Goal: Task Accomplishment & Management: Manage account settings

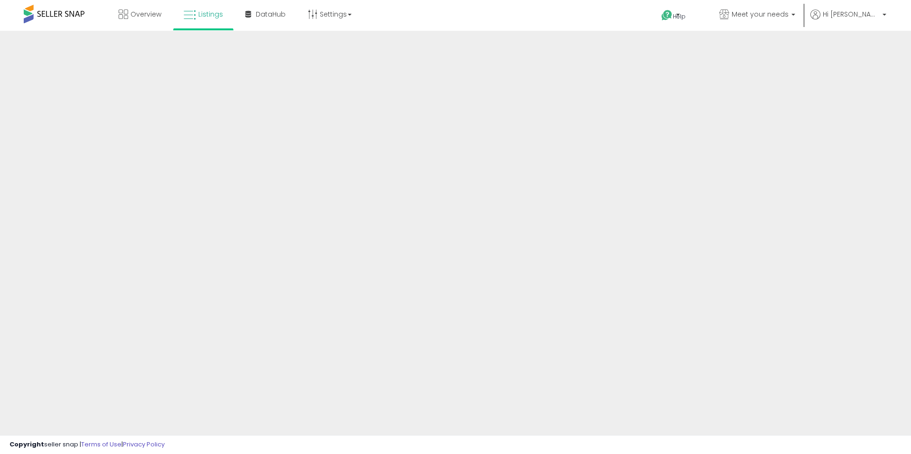
drag, startPoint x: 379, startPoint y: 95, endPoint x: 368, endPoint y: 97, distance: 11.0
click at [368, 97] on div at bounding box center [455, 228] width 911 height 394
click at [387, 80] on div at bounding box center [455, 228] width 911 height 394
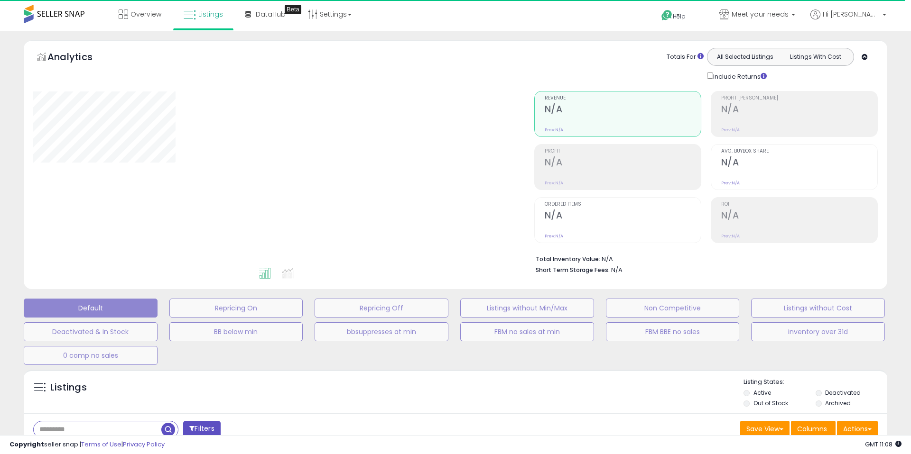
select select "**"
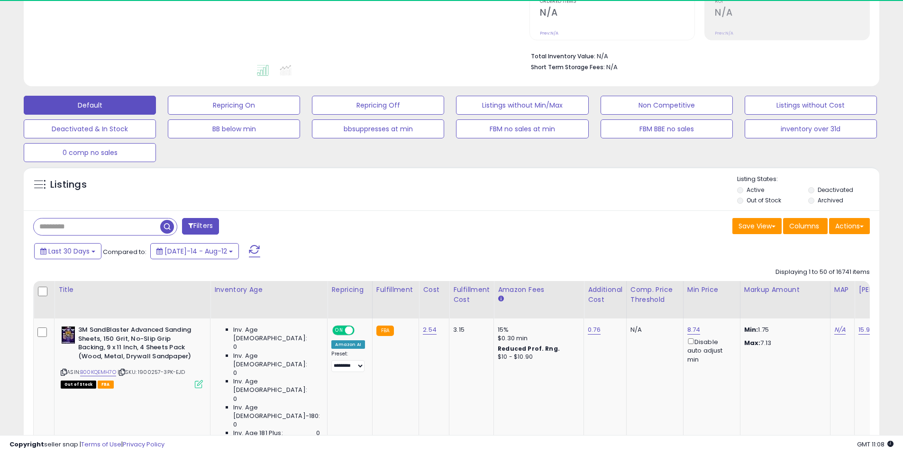
scroll to position [203, 0]
click at [90, 225] on input "text" at bounding box center [138, 226] width 209 height 17
paste input "**********"
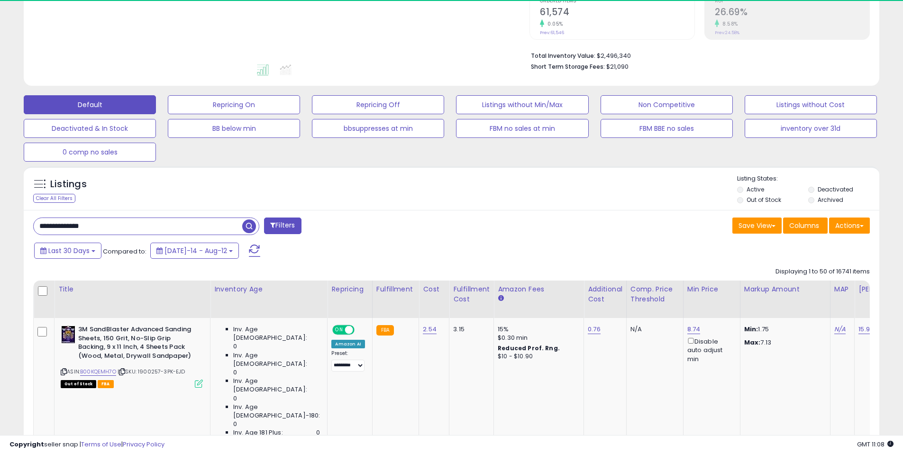
click at [248, 225] on span "button" at bounding box center [249, 227] width 14 height 14
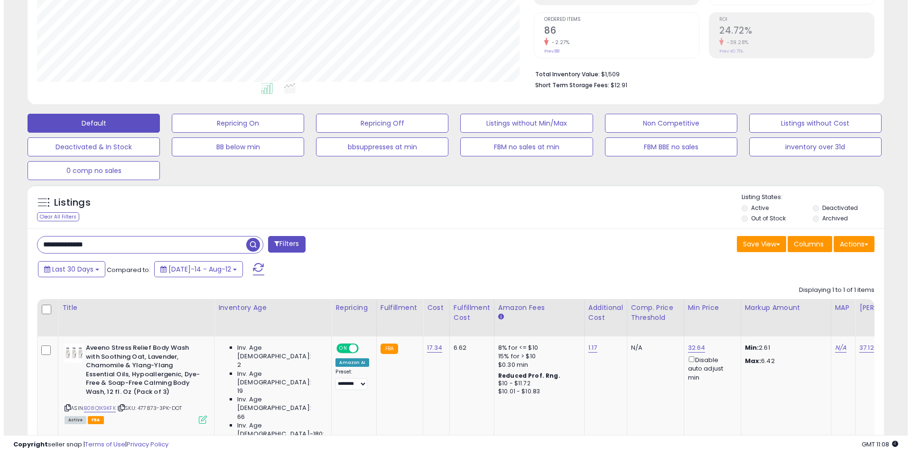
scroll to position [241, 0]
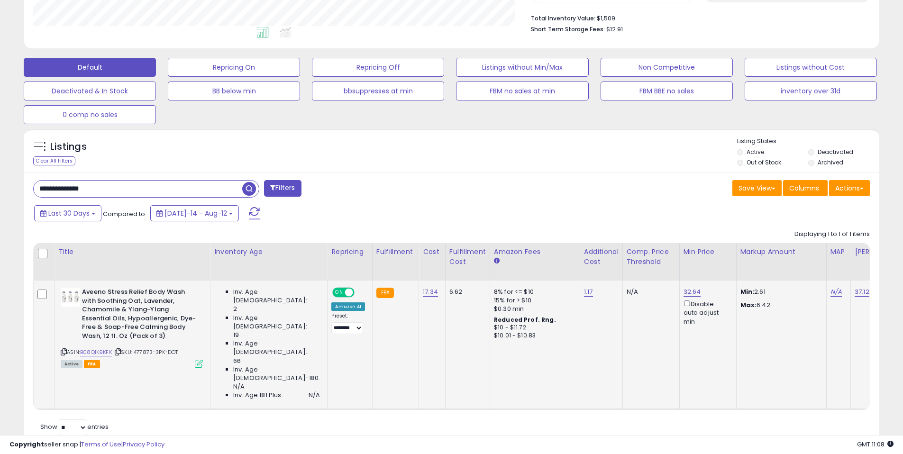
click at [197, 362] on icon at bounding box center [199, 364] width 8 height 8
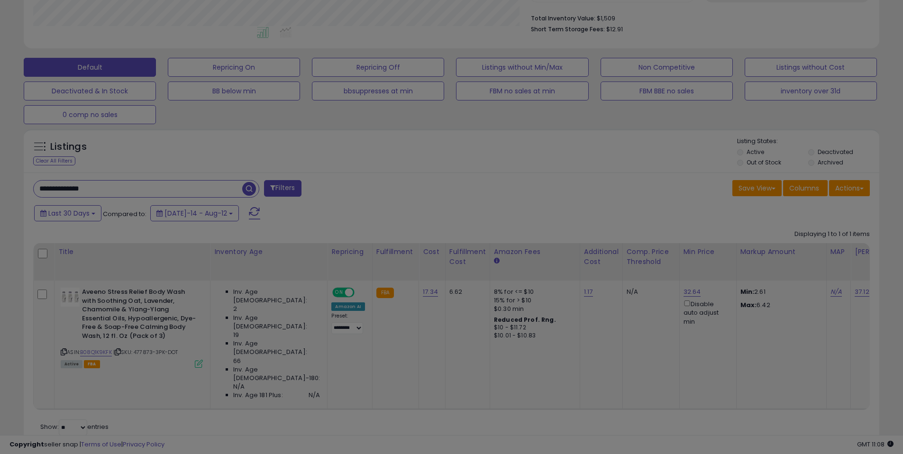
scroll to position [194, 501]
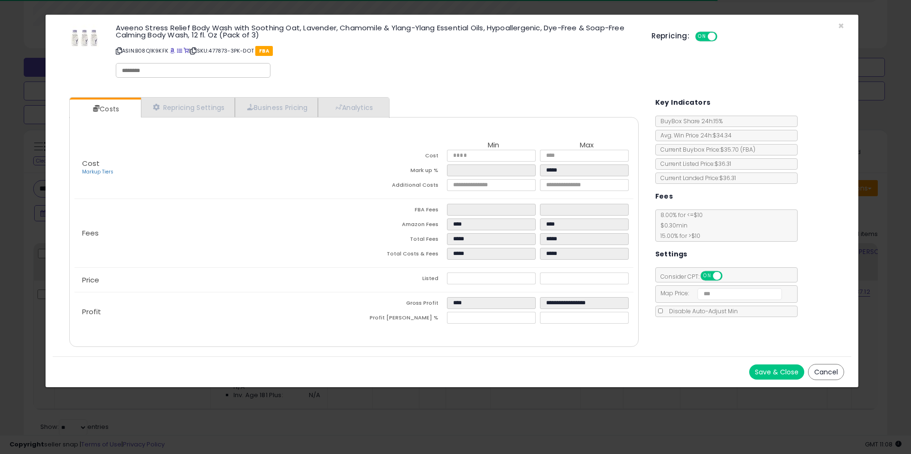
click at [815, 373] on button "Cancel" at bounding box center [826, 372] width 36 height 16
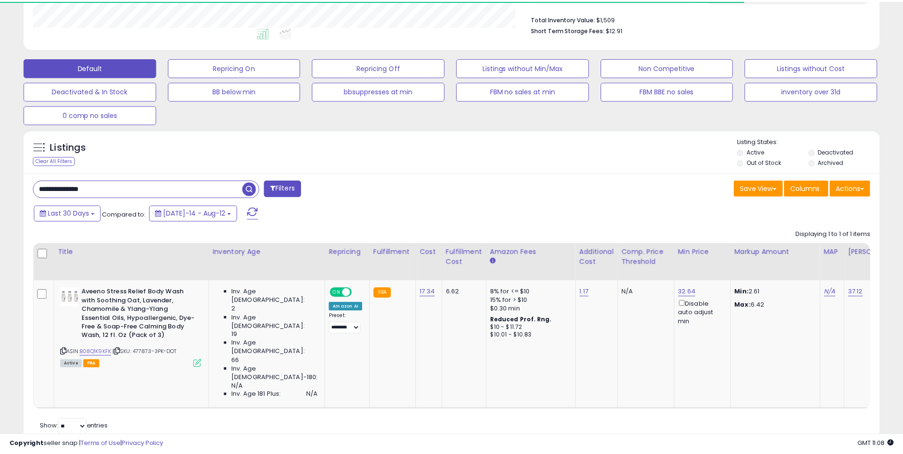
scroll to position [474037, 473735]
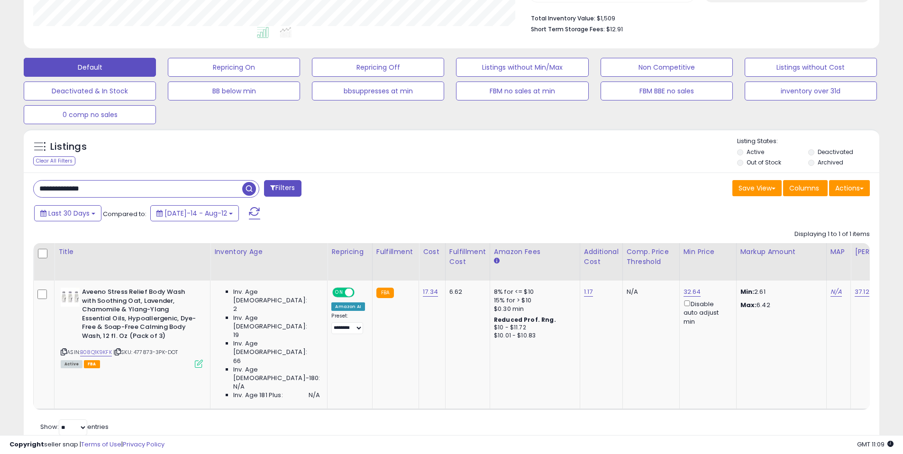
click at [160, 183] on input "**********" at bounding box center [138, 189] width 209 height 17
paste input "text"
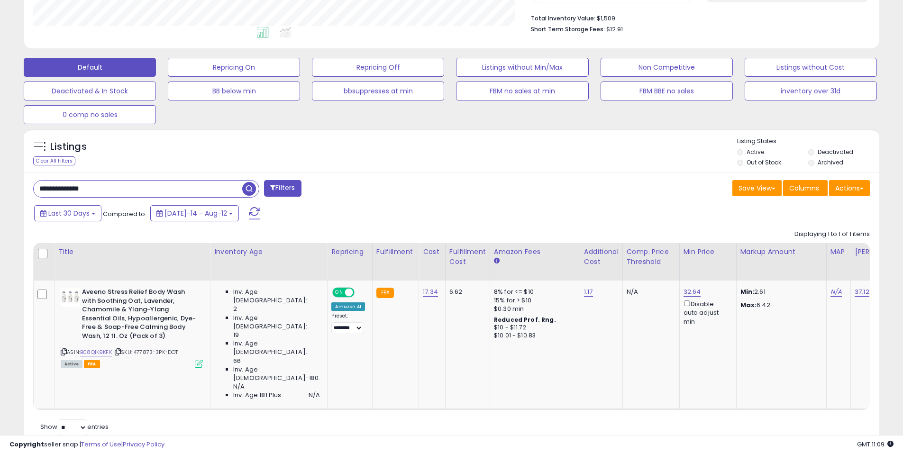
type input "**********"
click at [244, 187] on span "button" at bounding box center [249, 189] width 14 height 14
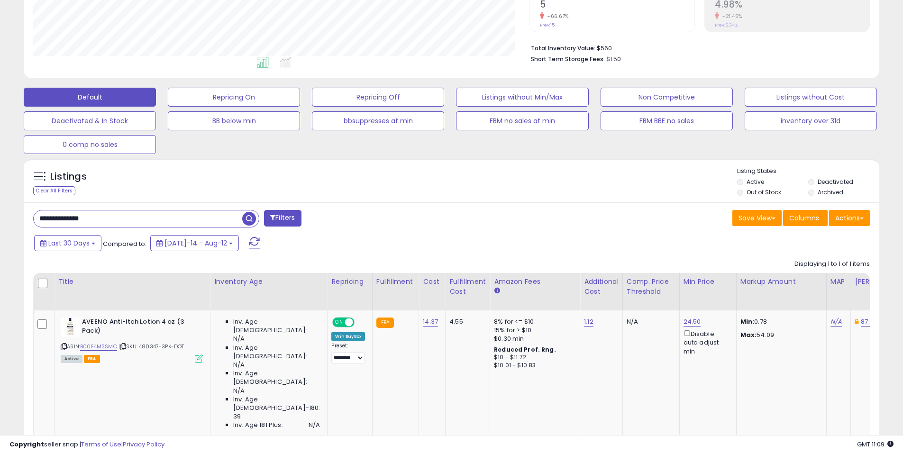
scroll to position [212, 0]
click at [493, 214] on div "Save View Save As New View Update Current View Columns Actions Import Export Vi…" at bounding box center [665, 218] width 426 height 18
click at [508, 209] on div "Save View Save As New View Update Current View Columns Actions Import Export Vi…" at bounding box center [665, 218] width 426 height 18
click at [398, 231] on div "**********" at bounding box center [452, 339] width 856 height 275
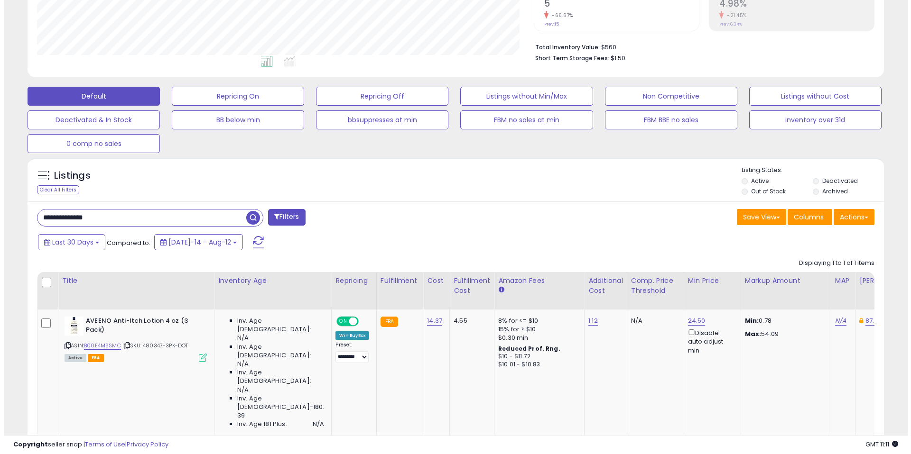
scroll to position [194, 497]
click at [671, 240] on div "Last 30 Days Compared to: Jul-14 - Aug-12" at bounding box center [450, 243] width 851 height 21
click at [841, 219] on button "Actions" at bounding box center [849, 217] width 41 height 16
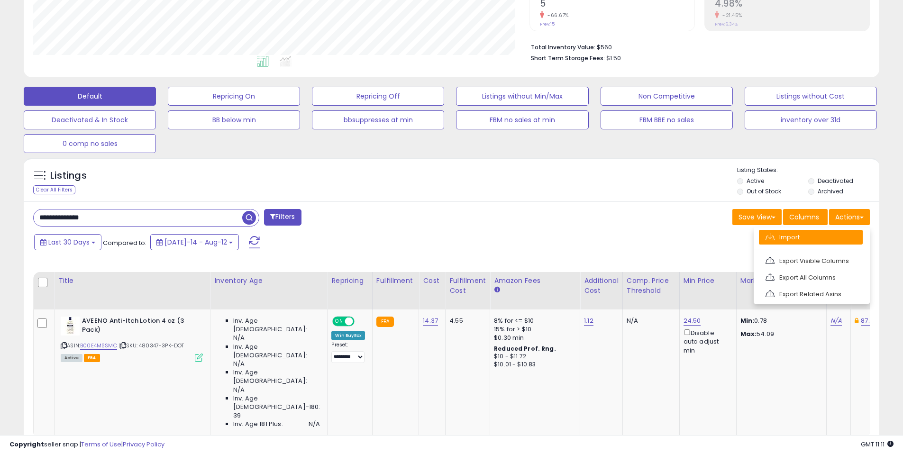
click at [826, 240] on link "Import" at bounding box center [811, 237] width 104 height 15
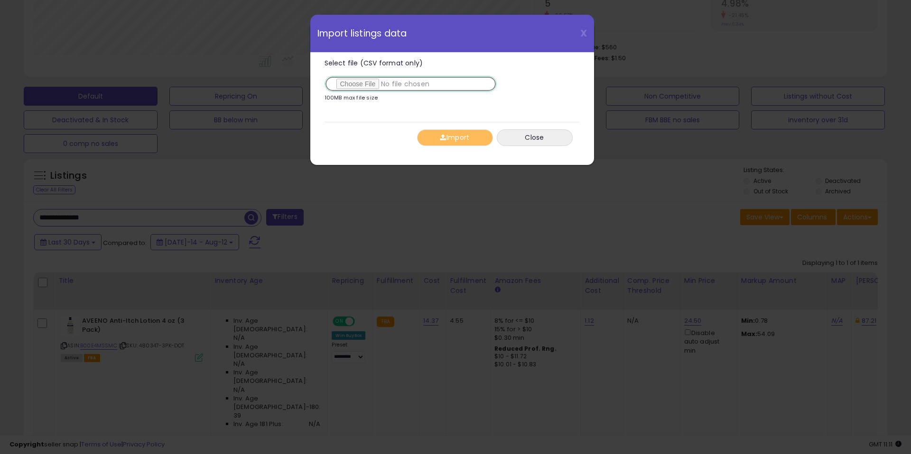
click at [357, 83] on input "Select file (CSV format only)" at bounding box center [410, 84] width 172 height 16
type input "**********"
click at [479, 135] on button "Import" at bounding box center [455, 137] width 76 height 17
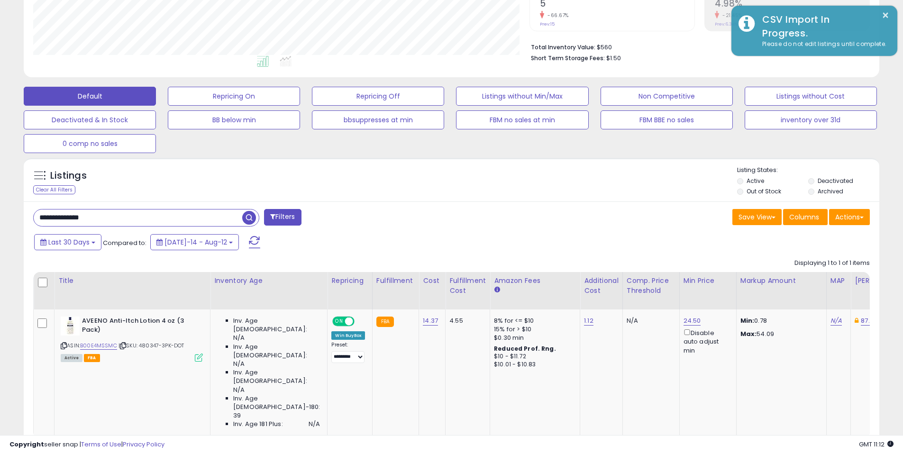
scroll to position [474037, 473735]
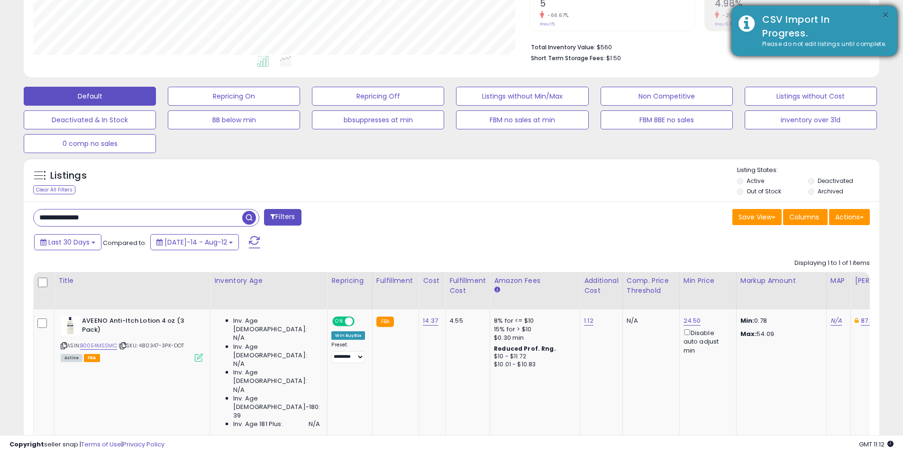
click at [886, 16] on button "×" at bounding box center [886, 15] width 8 height 12
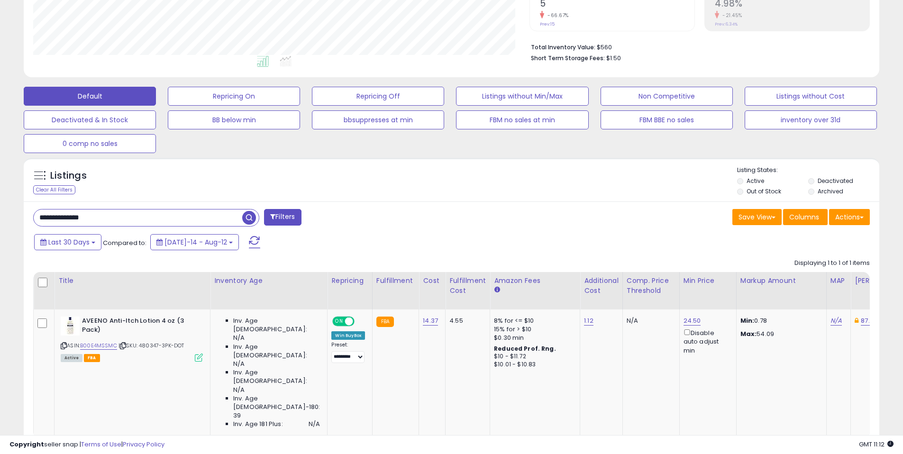
click at [586, 212] on div "Save View Save As New View Update Current View Columns Actions Import Export Vi…" at bounding box center [665, 218] width 426 height 18
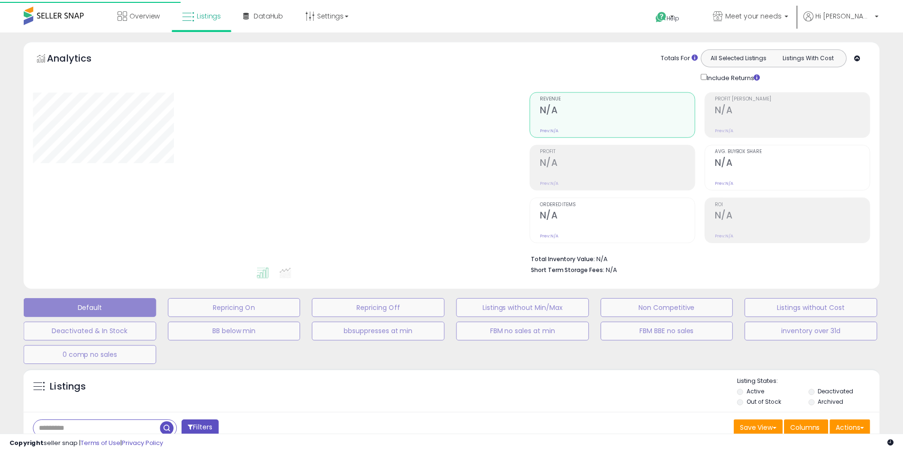
scroll to position [158, 0]
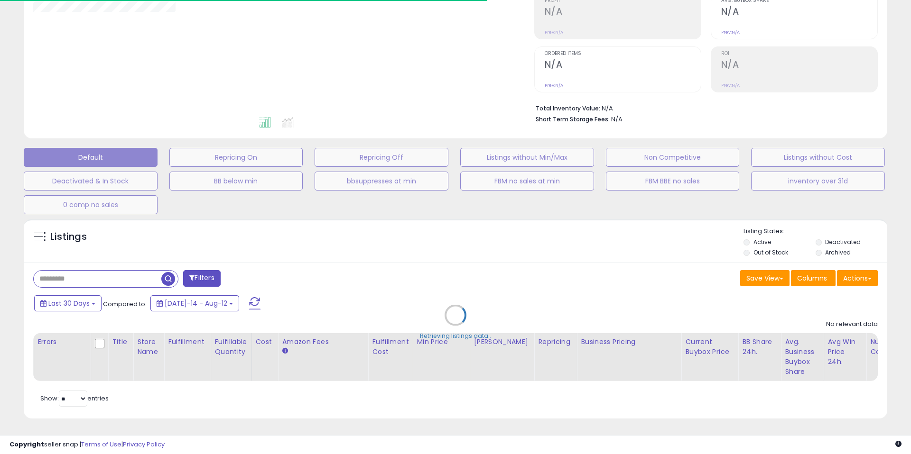
click at [480, 222] on div "Retrieving listings data.." at bounding box center [455, 322] width 877 height 216
click at [526, 224] on div "Retrieving listings data.." at bounding box center [455, 322] width 877 height 216
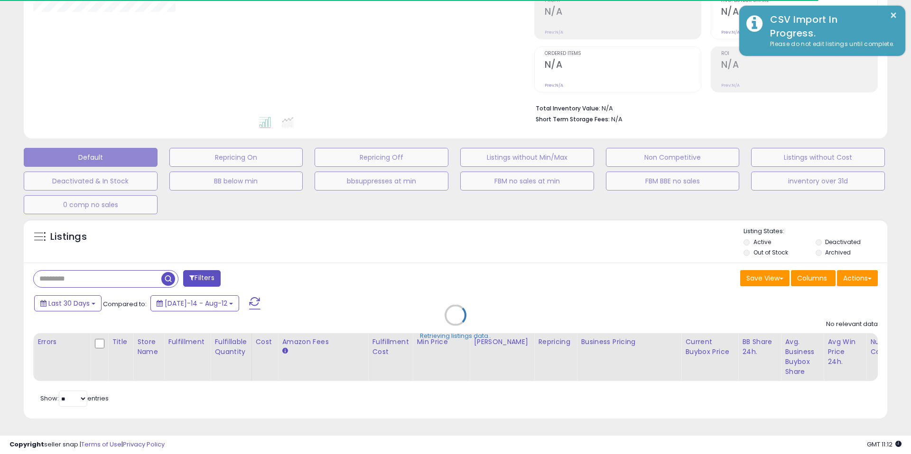
type input "**********"
select select "**"
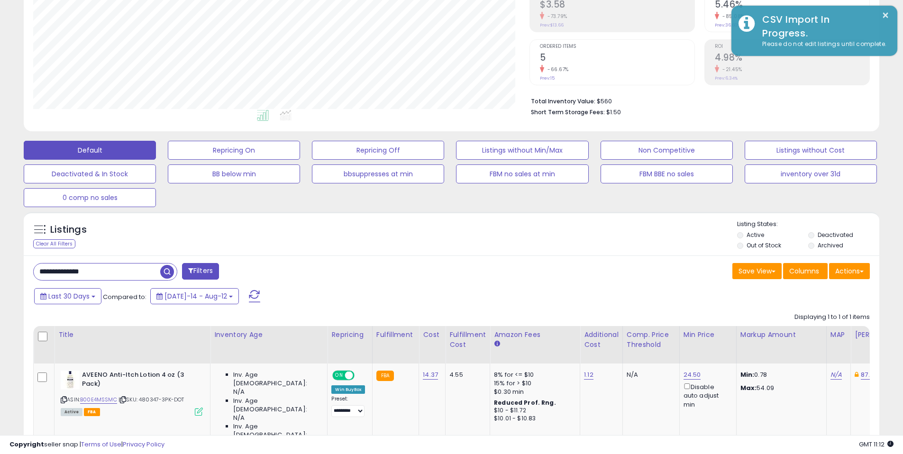
scroll to position [194, 497]
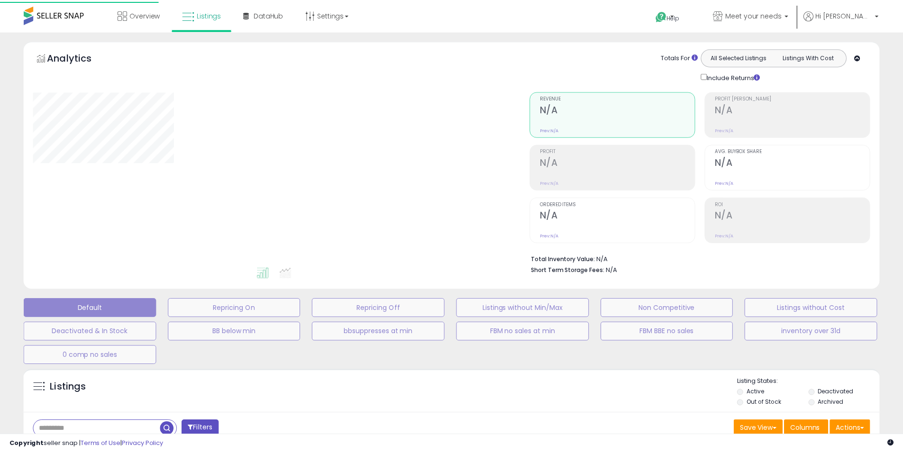
scroll to position [158, 0]
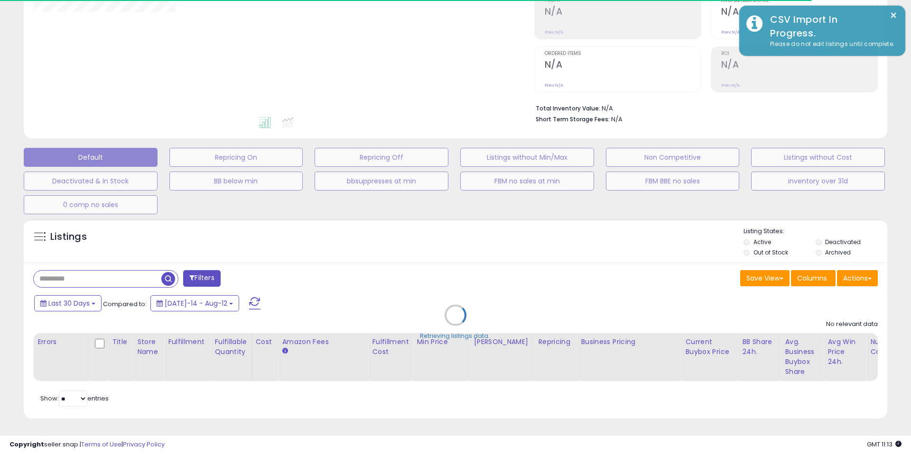
type input "**********"
select select "**"
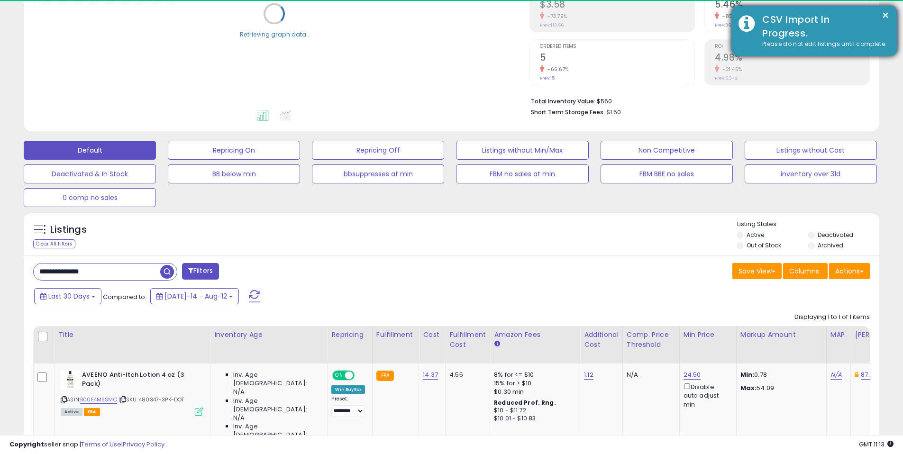
click at [891, 19] on div "× CSV Import In Progress. Please do not edit listings until complete." at bounding box center [815, 31] width 166 height 50
click at [887, 17] on button "×" at bounding box center [886, 15] width 8 height 12
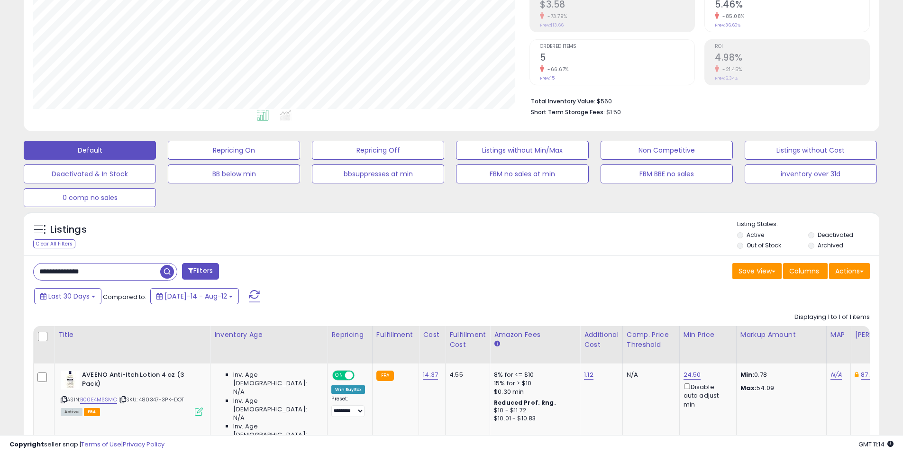
scroll to position [194, 497]
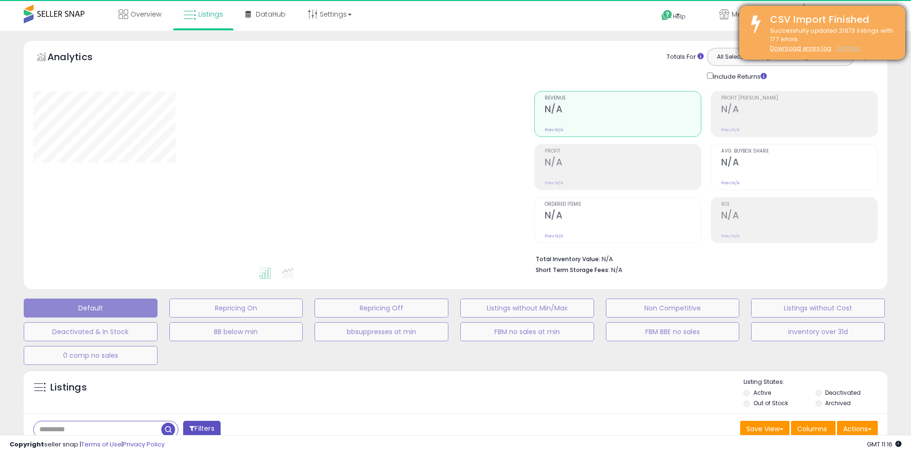
click at [846, 48] on u "Dismiss" at bounding box center [848, 48] width 24 height 8
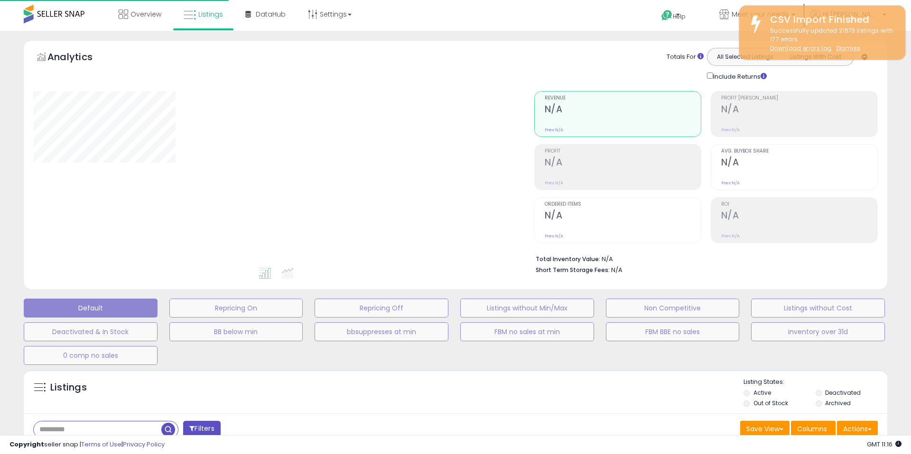
type input "**********"
select select "**"
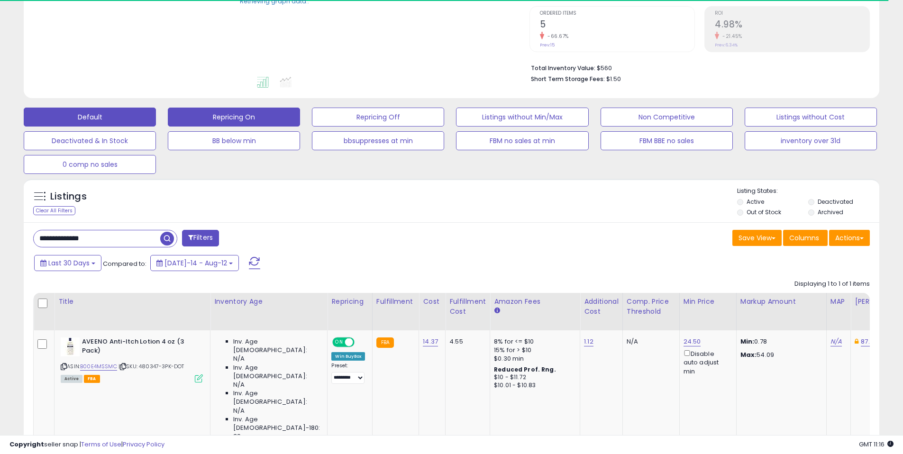
click at [257, 117] on button "Repricing On" at bounding box center [234, 117] width 132 height 19
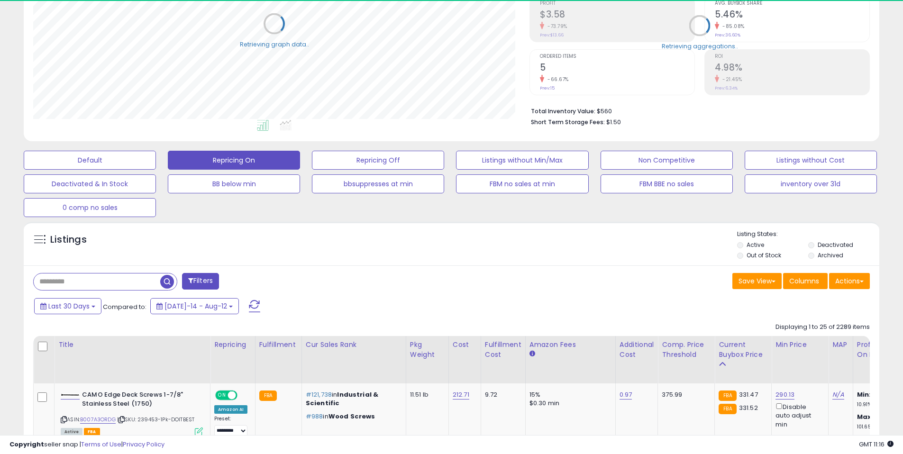
scroll to position [474037, 473735]
select select "**"
select select "*"
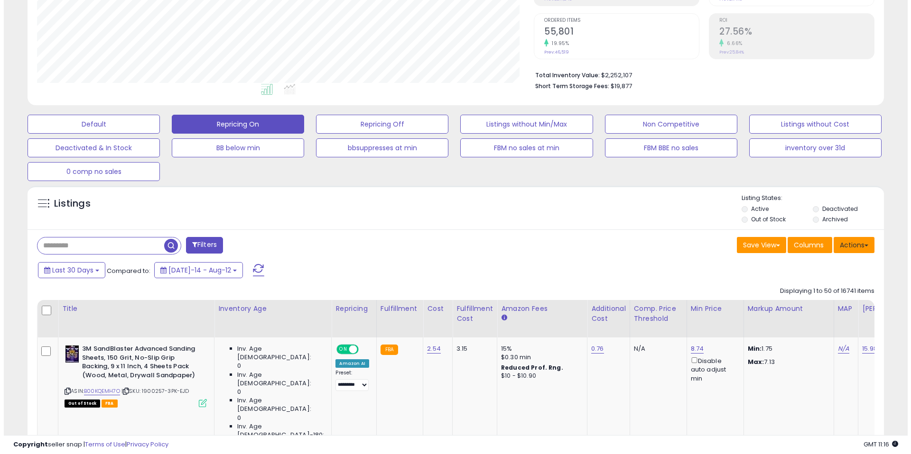
scroll to position [239, 0]
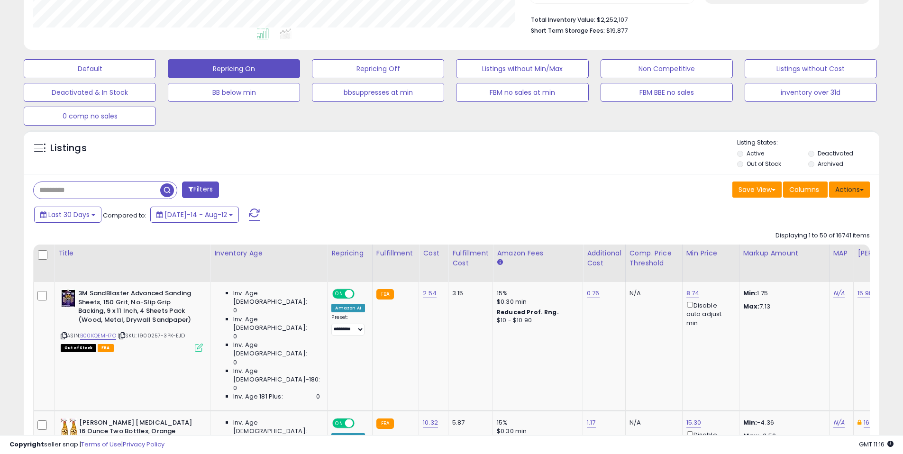
click at [852, 190] on button "Actions" at bounding box center [849, 190] width 41 height 16
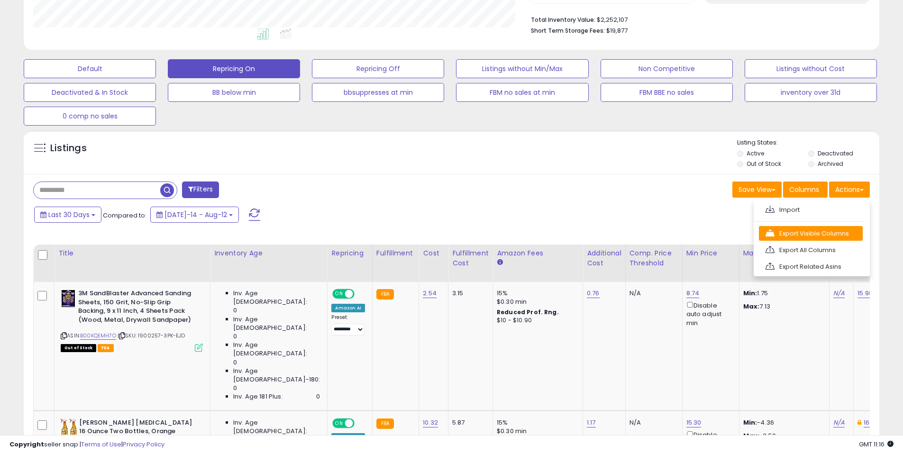
click at [827, 237] on link "Export Visible Columns" at bounding box center [811, 233] width 104 height 15
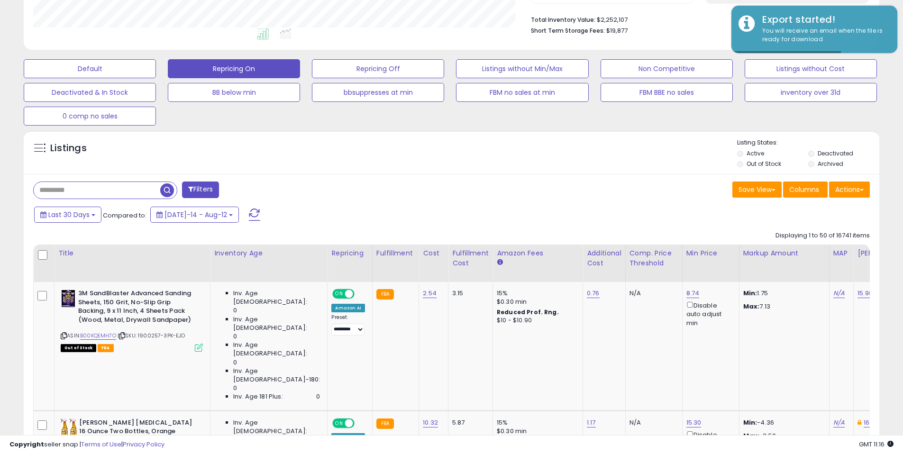
drag, startPoint x: 441, startPoint y: 156, endPoint x: 412, endPoint y: 160, distance: 28.8
click at [441, 156] on div "Listings" at bounding box center [452, 154] width 856 height 32
click at [197, 193] on button "Filters" at bounding box center [200, 190] width 37 height 17
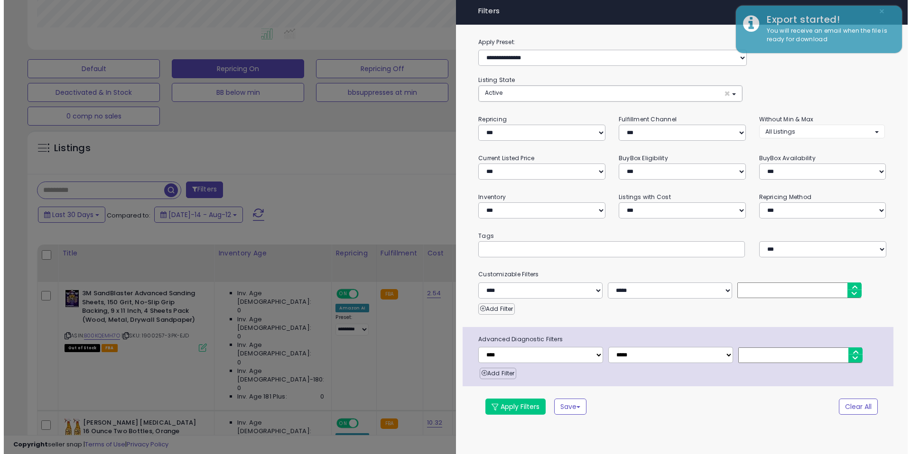
scroll to position [194, 501]
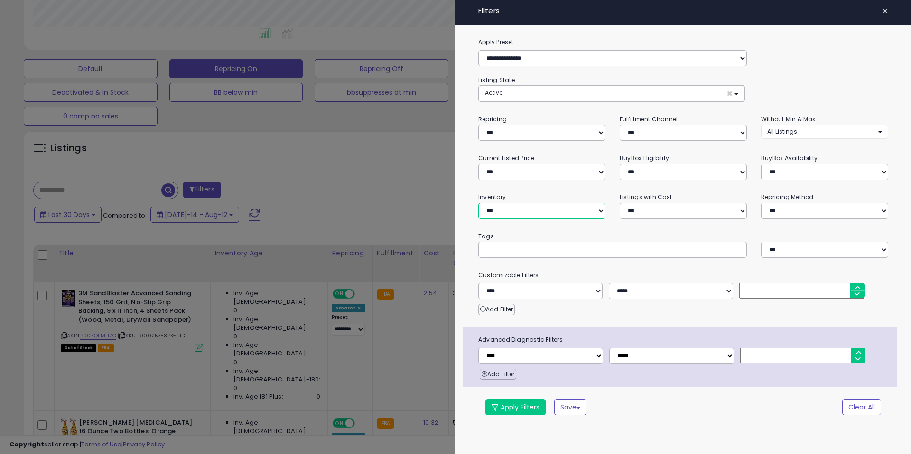
click at [540, 215] on select "**********" at bounding box center [541, 211] width 127 height 16
select select "********"
click at [478, 203] on select "**********" at bounding box center [541, 211] width 127 height 16
click at [568, 237] on small "Tags" at bounding box center [683, 236] width 424 height 10
click at [553, 132] on select "**********" at bounding box center [541, 133] width 127 height 16
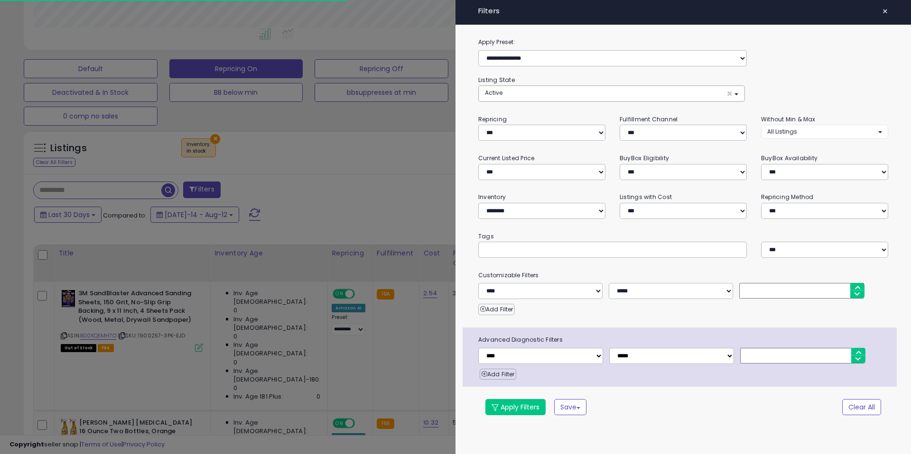
click at [837, 97] on div "**********" at bounding box center [683, 88] width 410 height 27
click at [505, 411] on button "Apply Filters" at bounding box center [515, 407] width 60 height 16
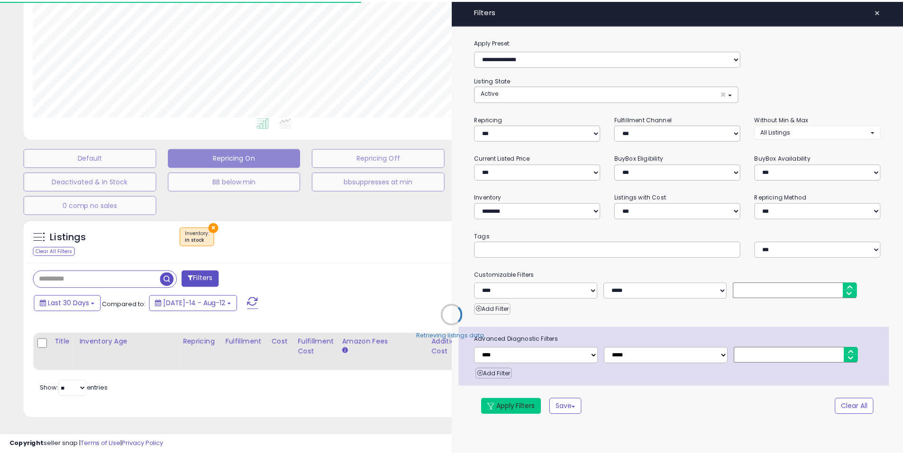
scroll to position [157, 0]
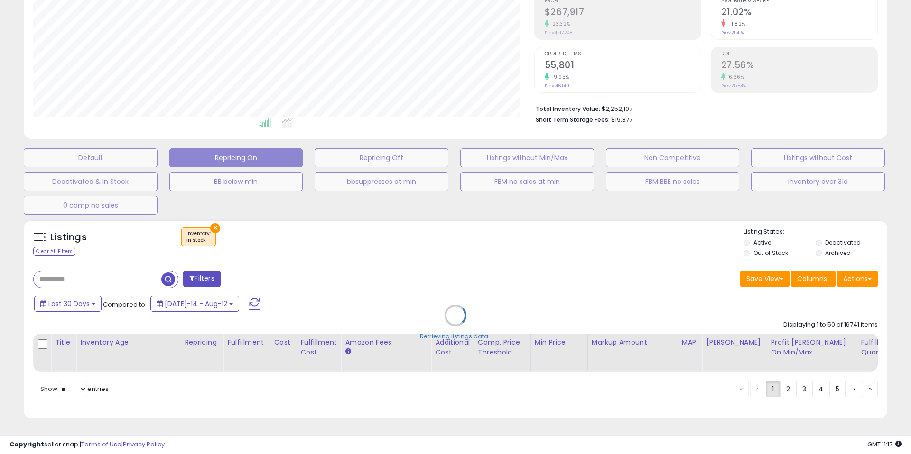
click at [584, 233] on div "Retrieving listings data.." at bounding box center [455, 323] width 877 height 216
click at [612, 221] on div "Retrieving listings data.." at bounding box center [455, 323] width 877 height 216
select select "**"
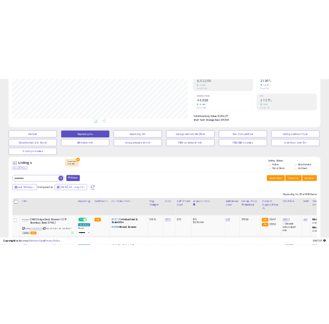
scroll to position [194, 497]
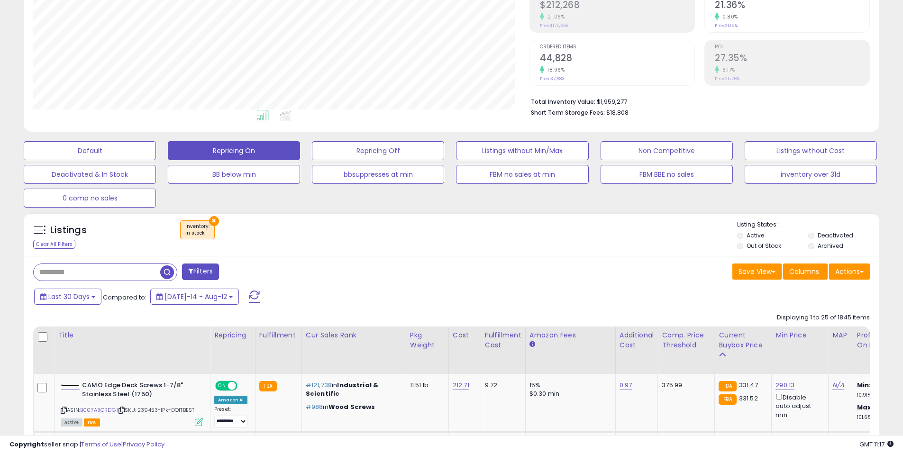
click at [592, 280] on div "Save View Save As New View Update Current View Columns Actions Import Export Vi…" at bounding box center [665, 273] width 426 height 18
click at [536, 273] on div "Save View Save As New View Update Current View Columns Actions Import Export Vi…" at bounding box center [665, 273] width 426 height 18
click at [556, 271] on div "Save View Save As New View Update Current View Columns Actions Import Export Vi…" at bounding box center [665, 273] width 426 height 18
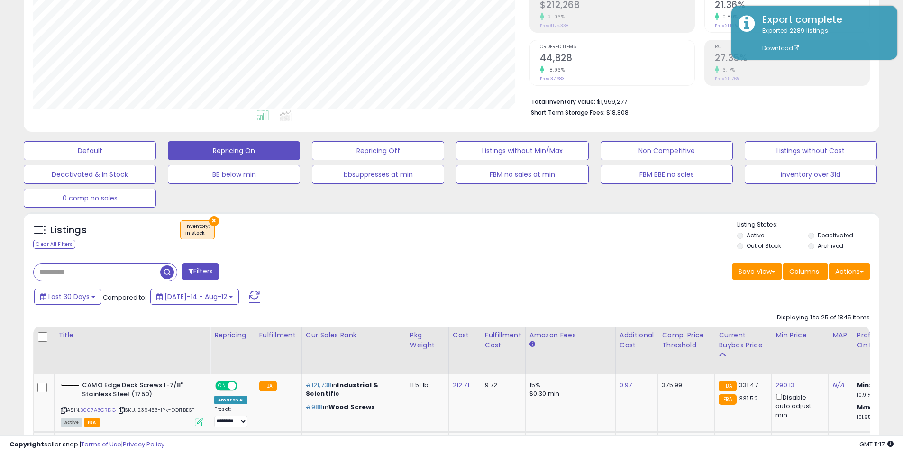
click at [613, 255] on div "Listings Clear All Filters × Inventory in stock" at bounding box center [452, 234] width 856 height 44
click at [654, 248] on div "Listings Clear All Filters × Inventory" at bounding box center [452, 237] width 856 height 32
click at [624, 255] on div "Listings Clear All Filters × Inventory in stock" at bounding box center [452, 234] width 856 height 44
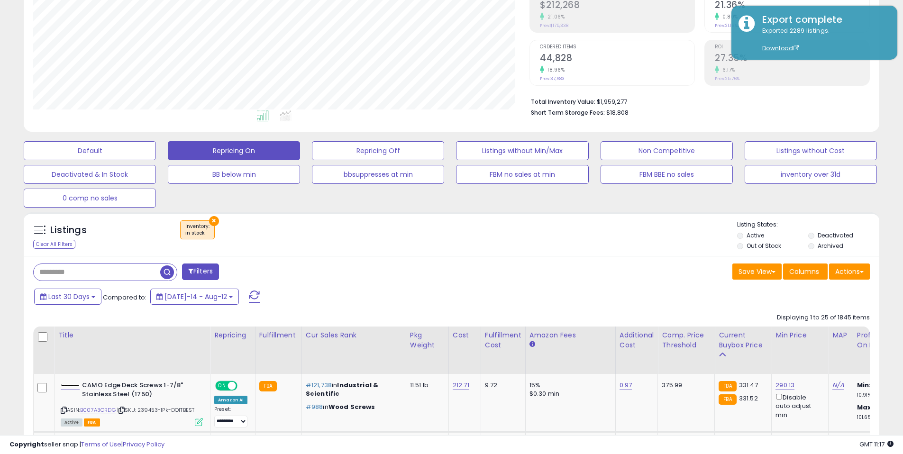
drag, startPoint x: 626, startPoint y: 251, endPoint x: 634, endPoint y: 243, distance: 11.4
click at [626, 251] on div "Listings Clear All Filters × Inventory" at bounding box center [452, 237] width 856 height 32
click at [635, 242] on div "× Inventory : in stock" at bounding box center [452, 234] width 569 height 27
click at [615, 243] on div "× Inventory : in stock" at bounding box center [452, 234] width 569 height 27
click at [604, 234] on div "× Inventory : in stock" at bounding box center [452, 234] width 569 height 27
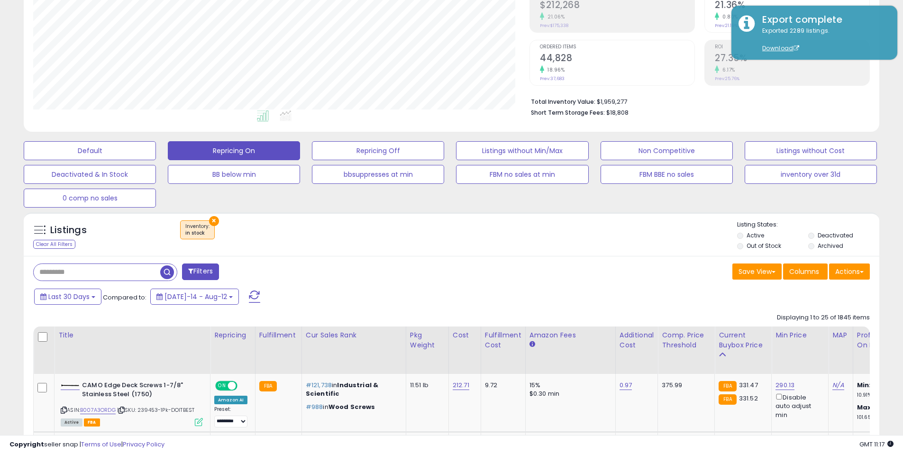
click at [645, 212] on div "Listings Clear All Filters × Inventory in stock" at bounding box center [452, 234] width 856 height 44
click at [648, 242] on div "× Inventory : in stock" at bounding box center [452, 234] width 569 height 27
click at [692, 235] on div "× Inventory : in stock" at bounding box center [452, 234] width 569 height 27
click at [599, 253] on div "Listings Clear All Filters × Inventory in stock" at bounding box center [452, 234] width 856 height 44
click at [557, 305] on div "Last 30 Days Compared to: Jul-14 - Aug-12" at bounding box center [346, 297] width 628 height 21
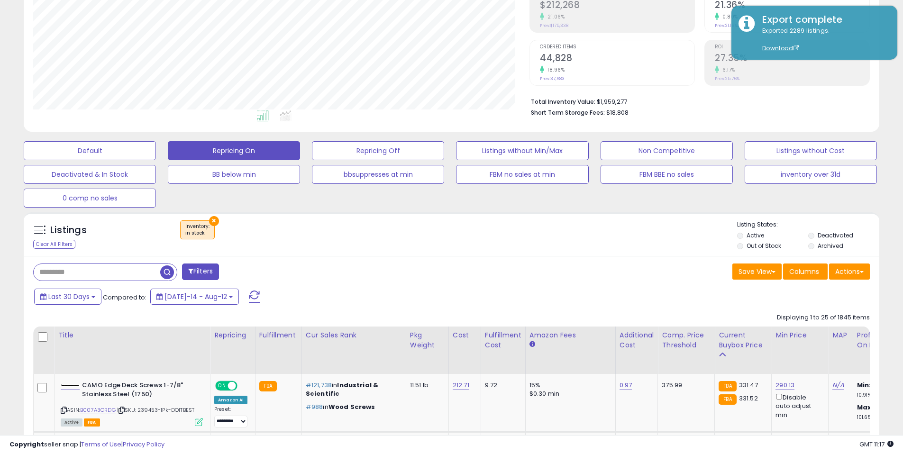
click at [578, 294] on div "Last 30 Days Compared to: Jul-14 - Aug-12" at bounding box center [346, 297] width 628 height 21
click at [843, 273] on button "Actions" at bounding box center [849, 272] width 41 height 16
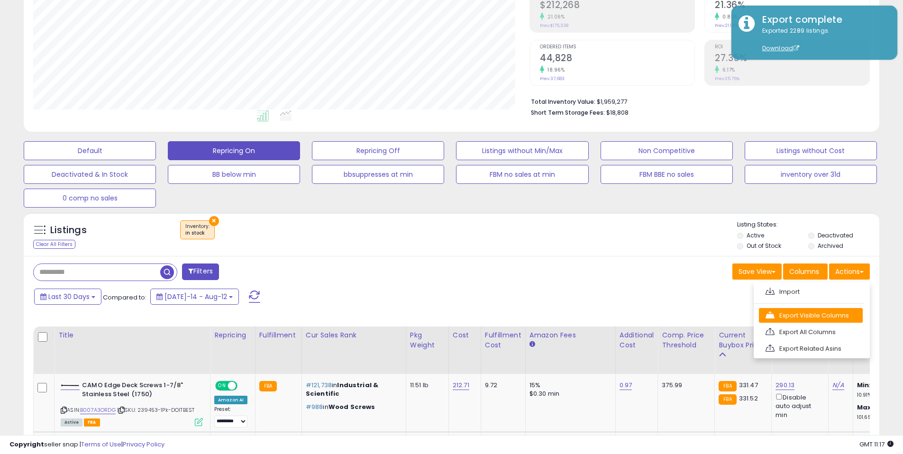
click at [819, 313] on link "Export Visible Columns" at bounding box center [811, 315] width 104 height 15
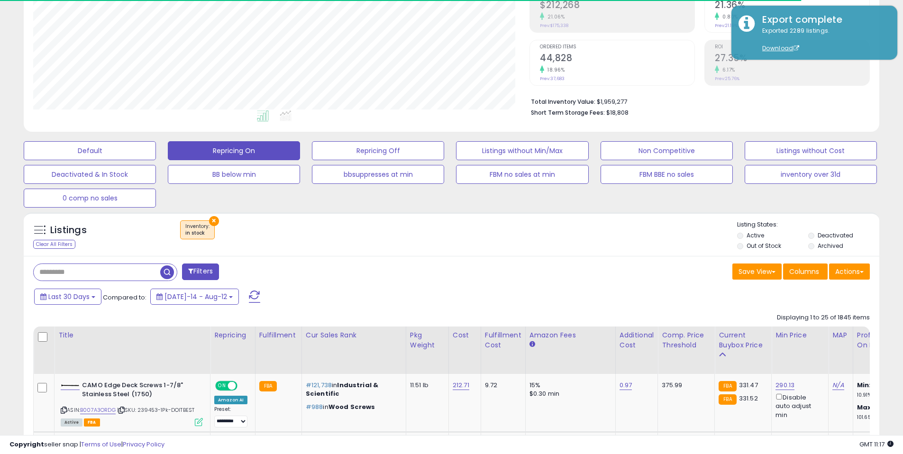
click at [575, 273] on div "Save View Save As New View Update Current View Columns Actions Import Export Vi…" at bounding box center [665, 273] width 426 height 18
click at [598, 265] on div "Save View Save As New View Update Current View Columns Actions Import Export Vi…" at bounding box center [665, 273] width 426 height 18
click at [619, 251] on div "Listings Clear All Filters × Inventory" at bounding box center [452, 237] width 856 height 32
click at [528, 269] on div "Save View Save As New View Update Current View Columns Actions Import Export Vi…" at bounding box center [665, 273] width 426 height 18
click at [543, 245] on div "× Inventory : in stock" at bounding box center [452, 234] width 569 height 27
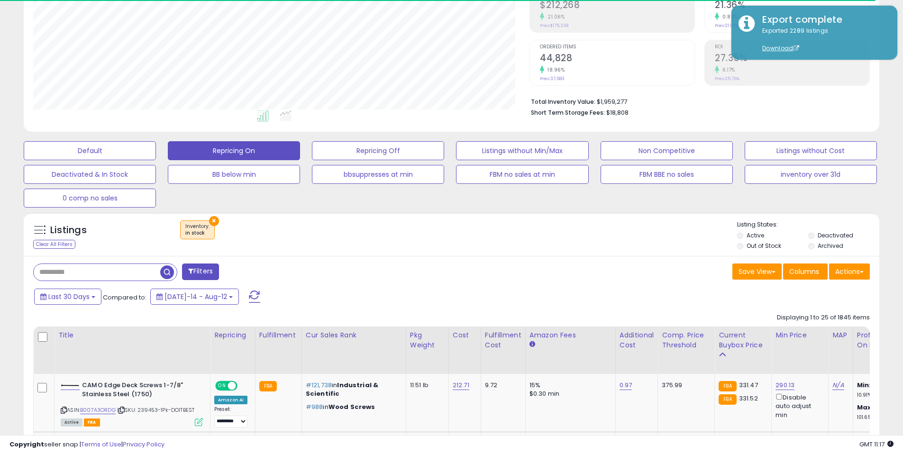
click at [608, 243] on div "× Inventory : in stock" at bounding box center [452, 234] width 569 height 27
click at [657, 241] on div "× Inventory : in stock" at bounding box center [452, 234] width 569 height 27
click at [660, 278] on div "Save View Save As New View Update Current View Columns Actions Import Export Vi…" at bounding box center [665, 273] width 426 height 18
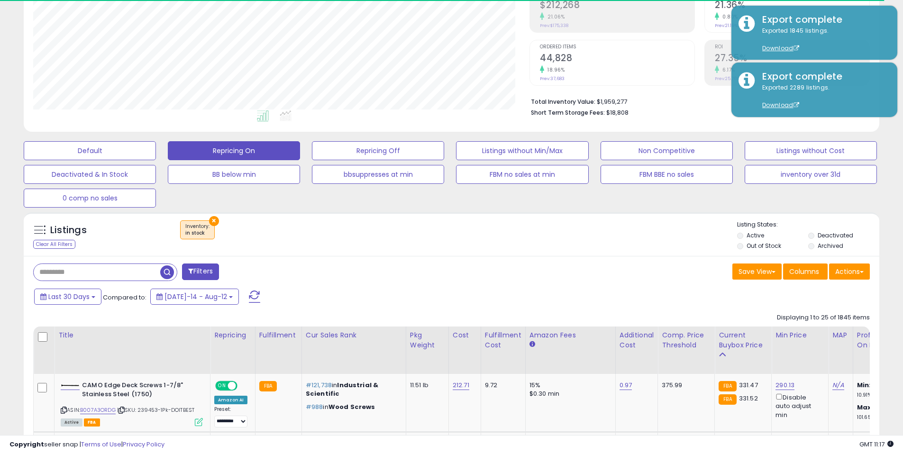
click at [594, 273] on div "Save View Save As New View Update Current View Columns Actions Import Export Vi…" at bounding box center [665, 273] width 426 height 18
click at [595, 253] on div "Listings Clear All Filters × Inventory in stock" at bounding box center [452, 234] width 856 height 44
click at [618, 255] on div "Listings Clear All Filters × Inventory in stock" at bounding box center [452, 234] width 856 height 44
drag, startPoint x: 591, startPoint y: 247, endPoint x: 568, endPoint y: 248, distance: 23.7
click at [576, 246] on div "Listings Clear All Filters × Inventory" at bounding box center [452, 237] width 856 height 32
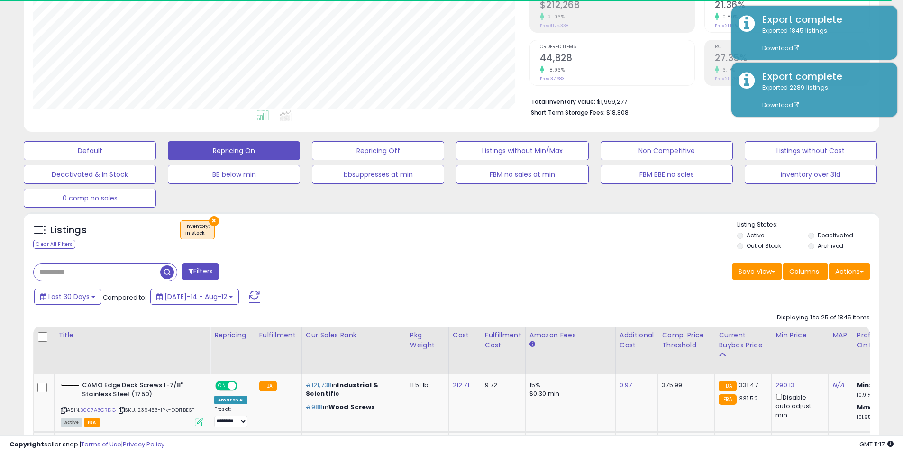
click at [545, 252] on div "Listings Clear All Filters × Inventory" at bounding box center [452, 237] width 856 height 32
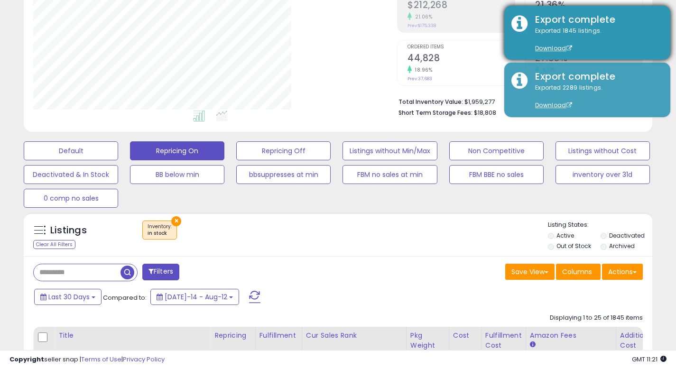
scroll to position [194, 364]
